Goal: Task Accomplishment & Management: Manage account settings

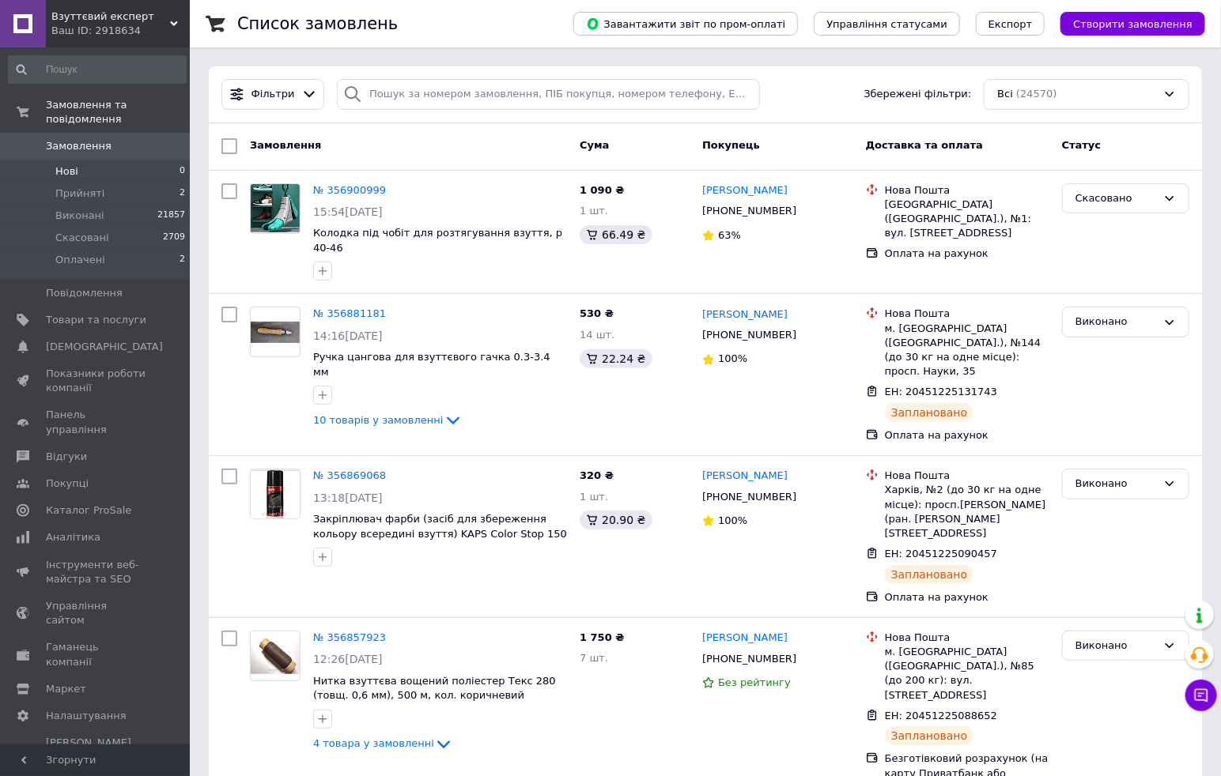
click at [66, 164] on span "Нові" at bounding box center [66, 171] width 23 height 14
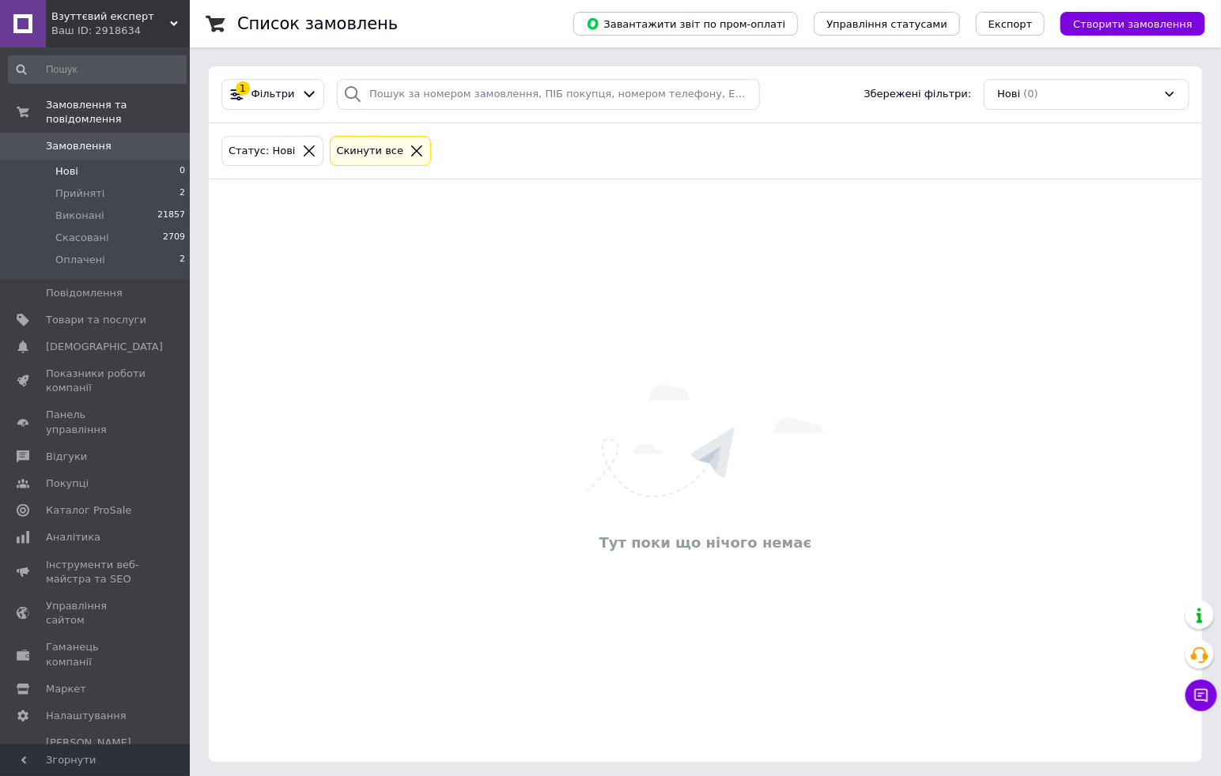
click at [93, 160] on li "Нові 0" at bounding box center [97, 171] width 194 height 22
click at [84, 187] on span "Прийняті" at bounding box center [79, 194] width 49 height 14
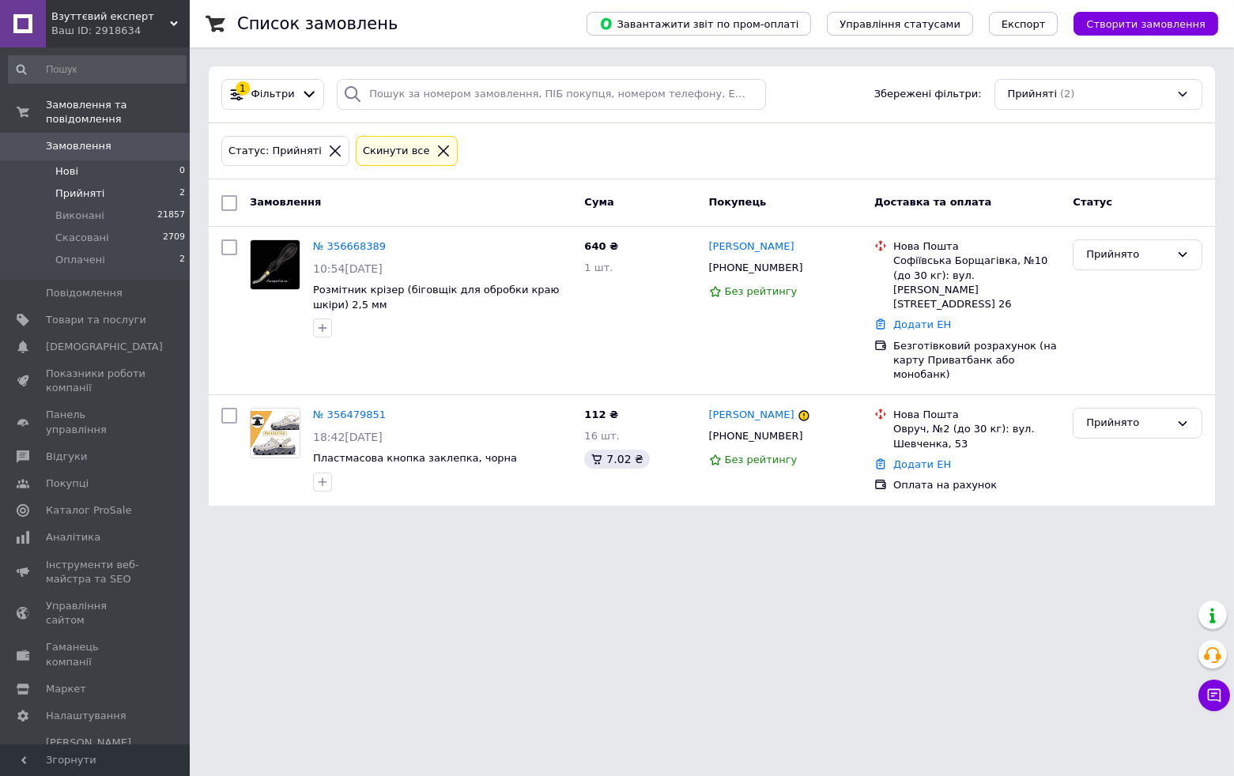
click at [90, 160] on li "Нові 0" at bounding box center [97, 171] width 194 height 22
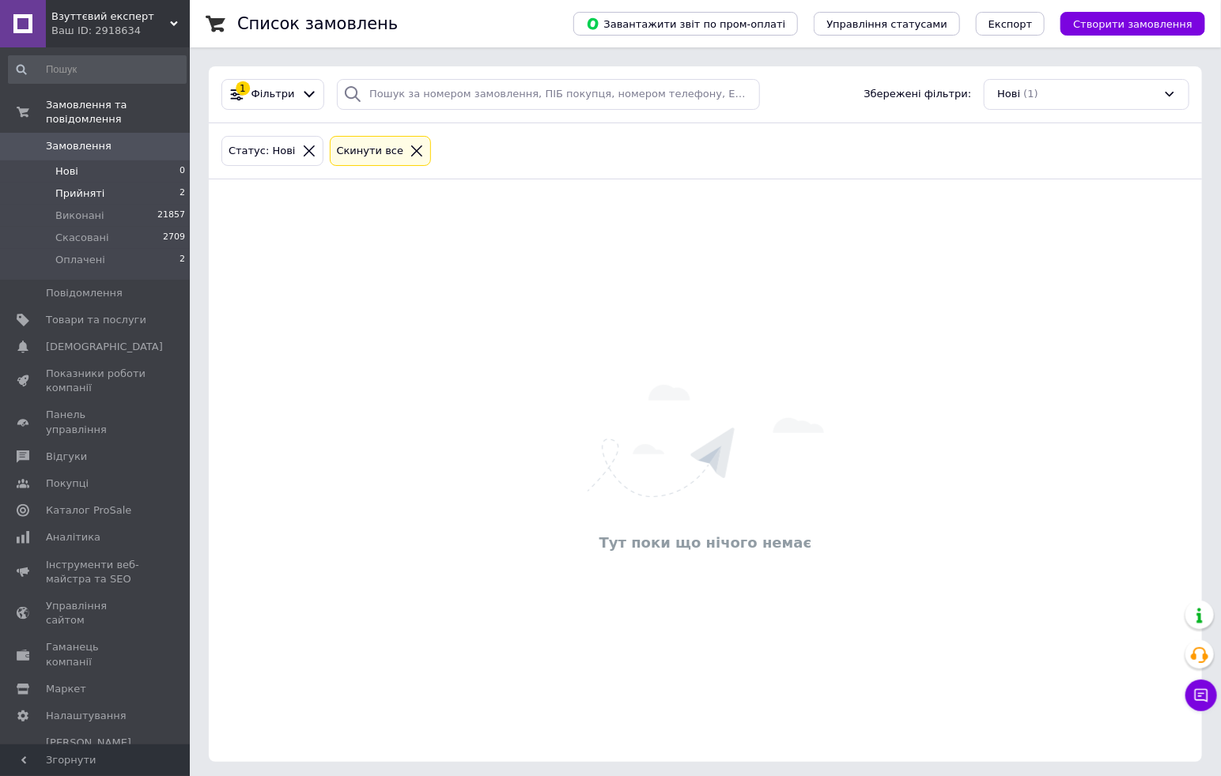
click at [87, 187] on span "Прийняті" at bounding box center [79, 194] width 49 height 14
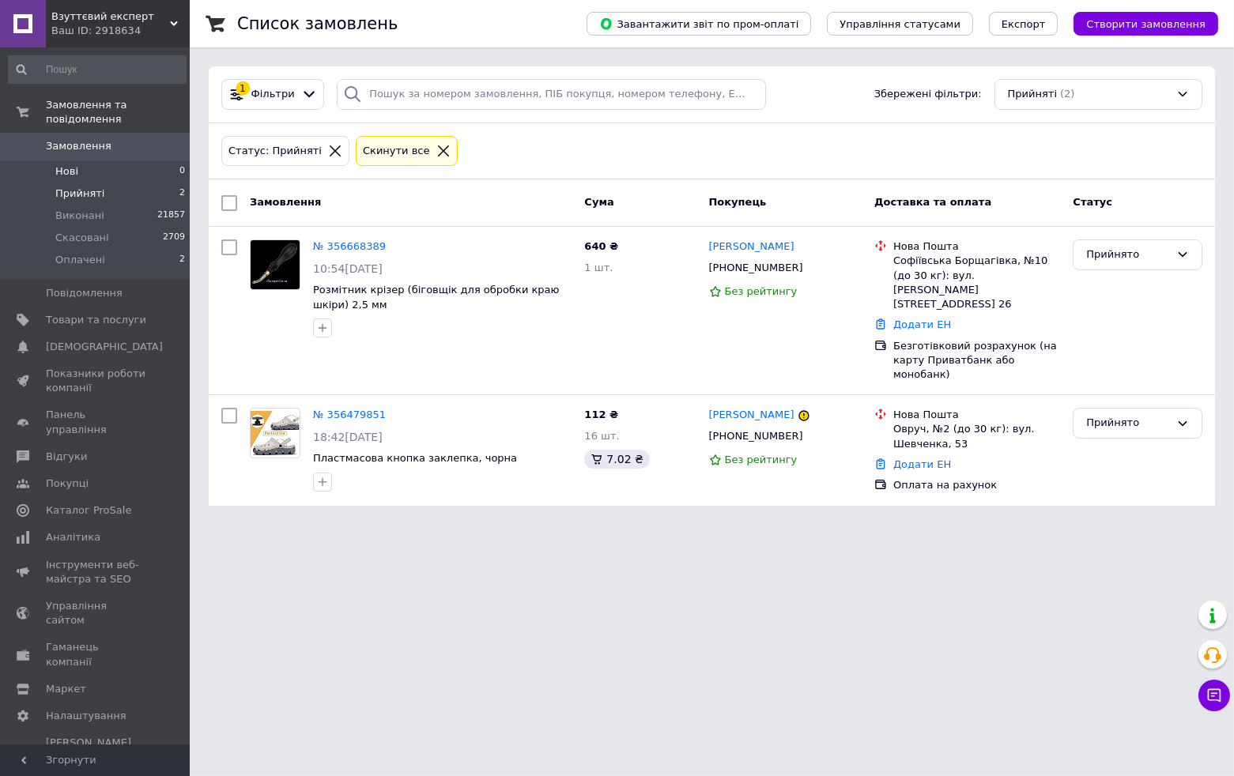
click at [71, 164] on span "Нові" at bounding box center [66, 171] width 23 height 14
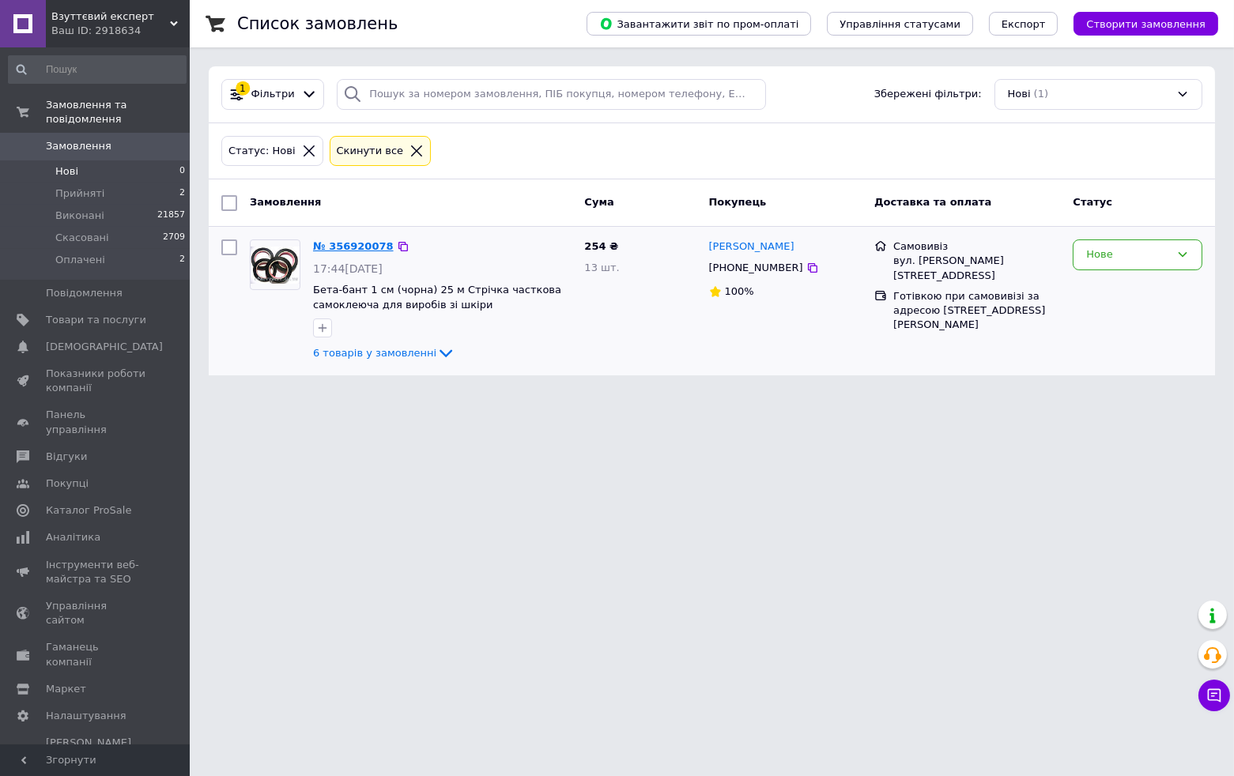
click at [350, 252] on link "№ 356920078" at bounding box center [353, 246] width 81 height 12
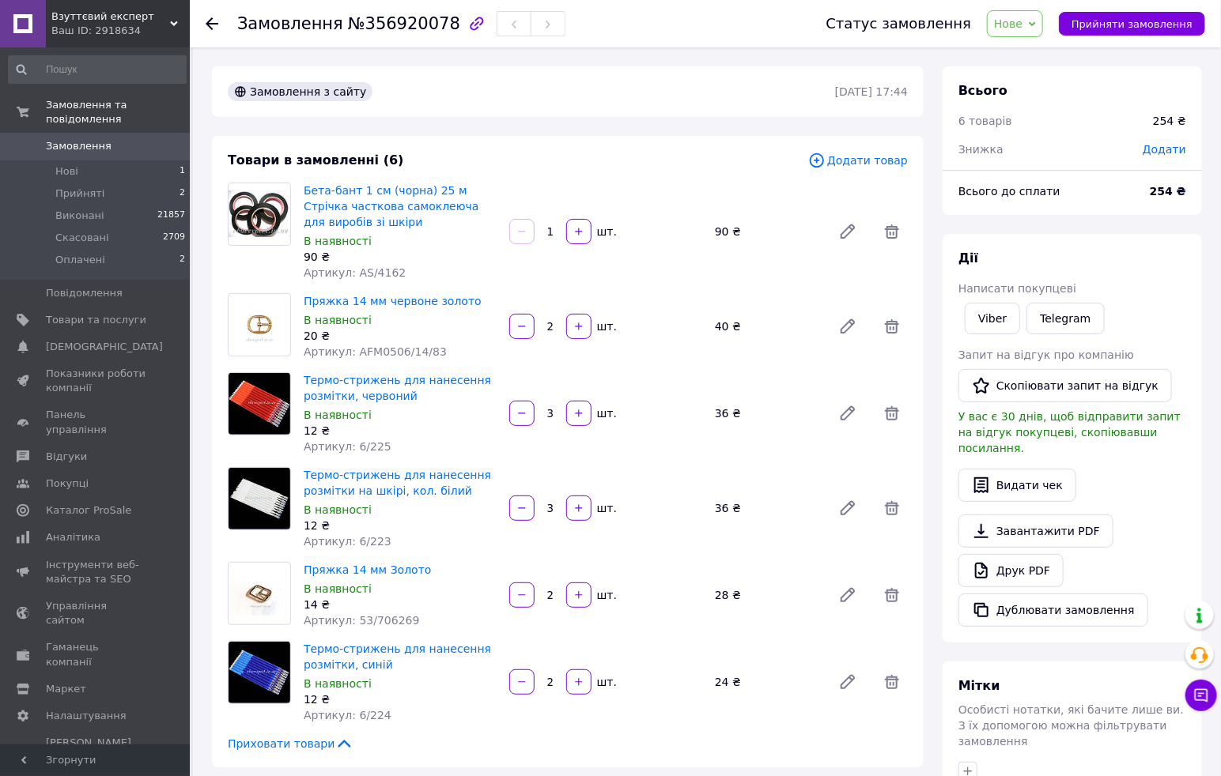
click at [1036, 24] on icon at bounding box center [1031, 23] width 7 height 5
click at [1036, 55] on li "Прийнято" at bounding box center [1023, 55] width 73 height 24
click at [470, 710] on div "Артикул: 6/224" at bounding box center [400, 715] width 193 height 16
click at [981, 325] on link "Viber" at bounding box center [991, 319] width 55 height 32
